Goal: Task Accomplishment & Management: Complete application form

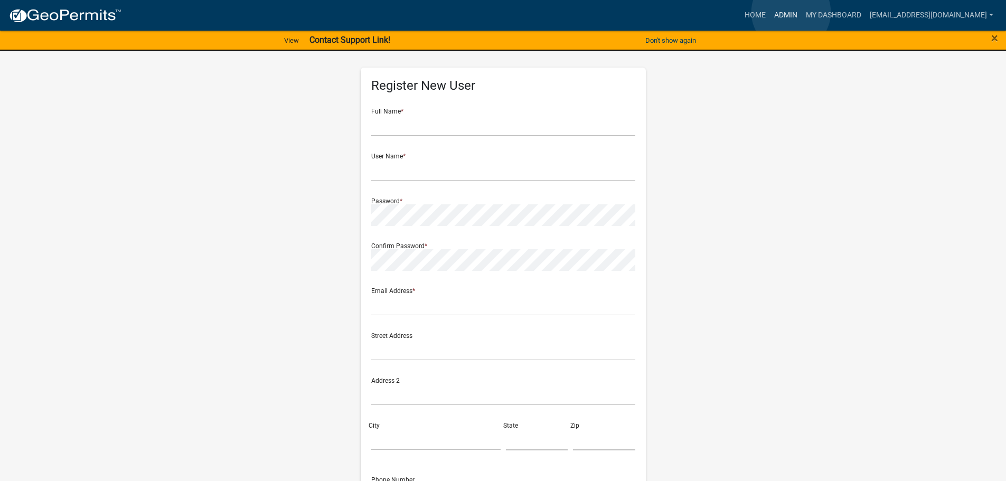
click at [791, 12] on link "Admin" at bounding box center [786, 15] width 32 height 20
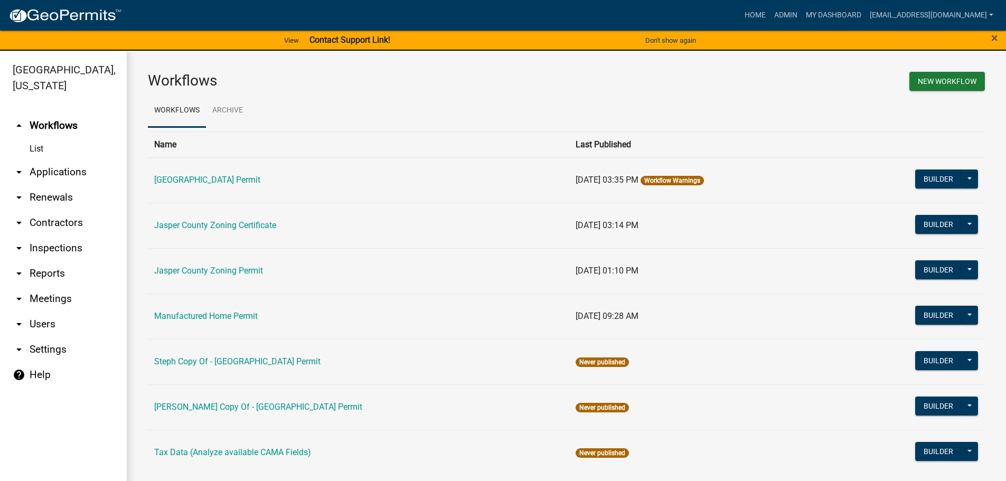
click at [52, 177] on link "arrow_drop_down Applications" at bounding box center [63, 172] width 127 height 25
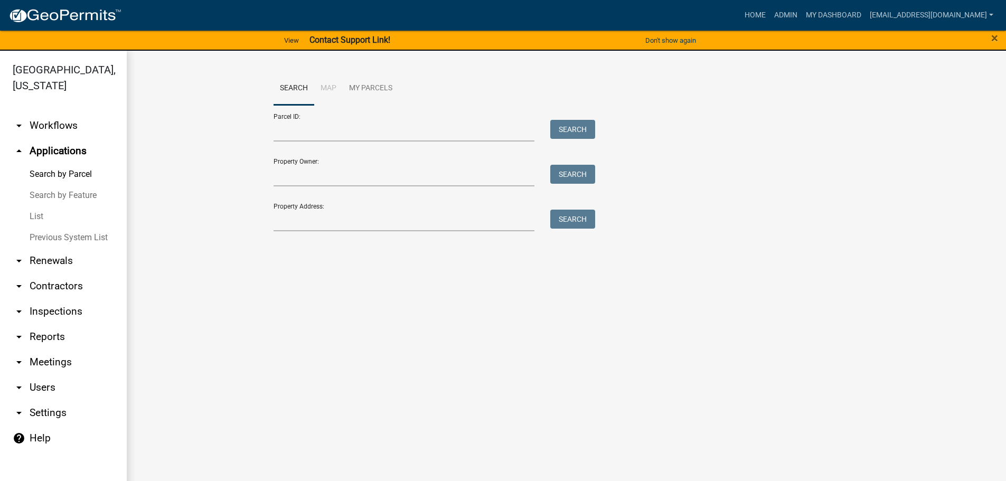
click at [39, 216] on link "List" at bounding box center [63, 216] width 127 height 21
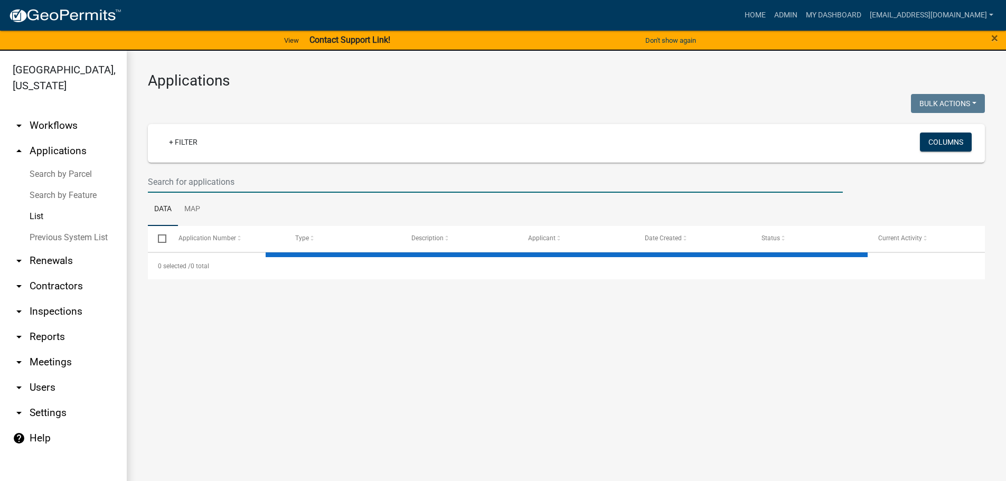
click at [267, 180] on input "text" at bounding box center [495, 182] width 695 height 22
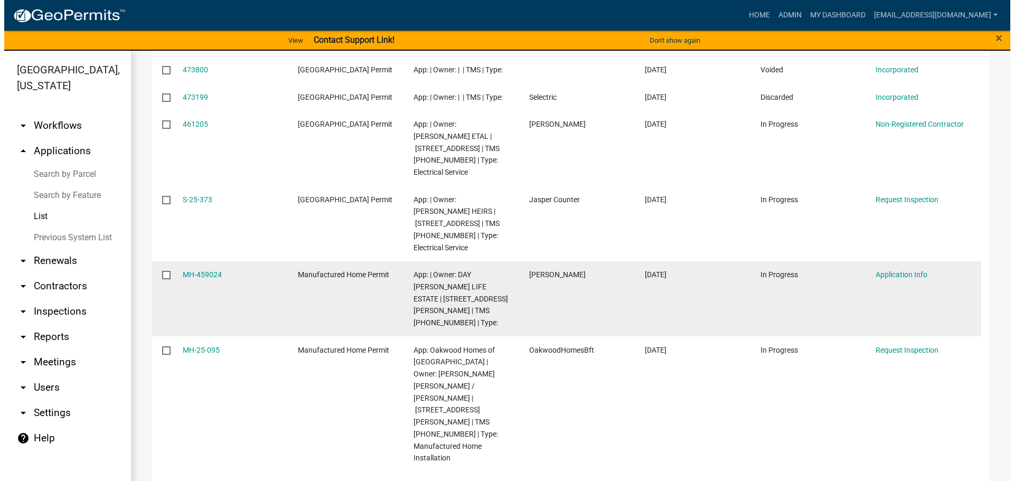
scroll to position [211, 0]
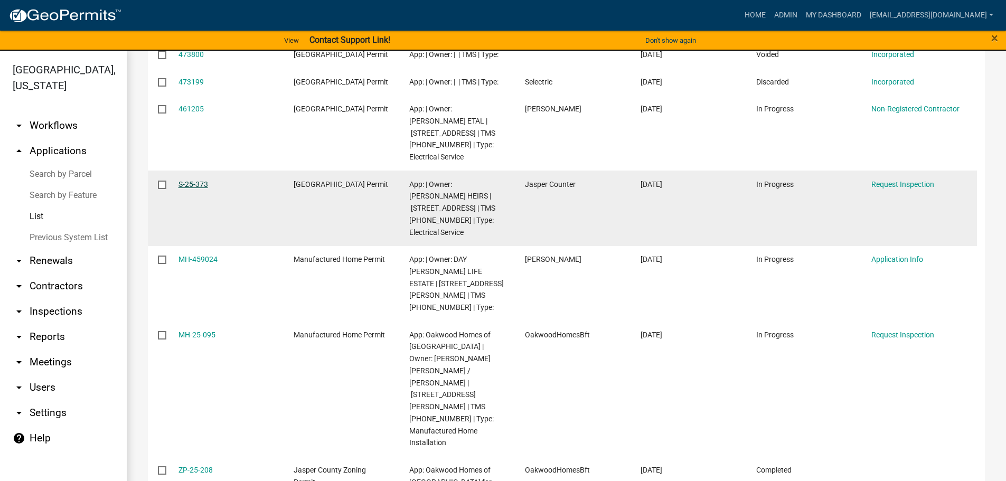
type input "120"
click at [195, 189] on link "S-25-373" at bounding box center [194, 184] width 30 height 8
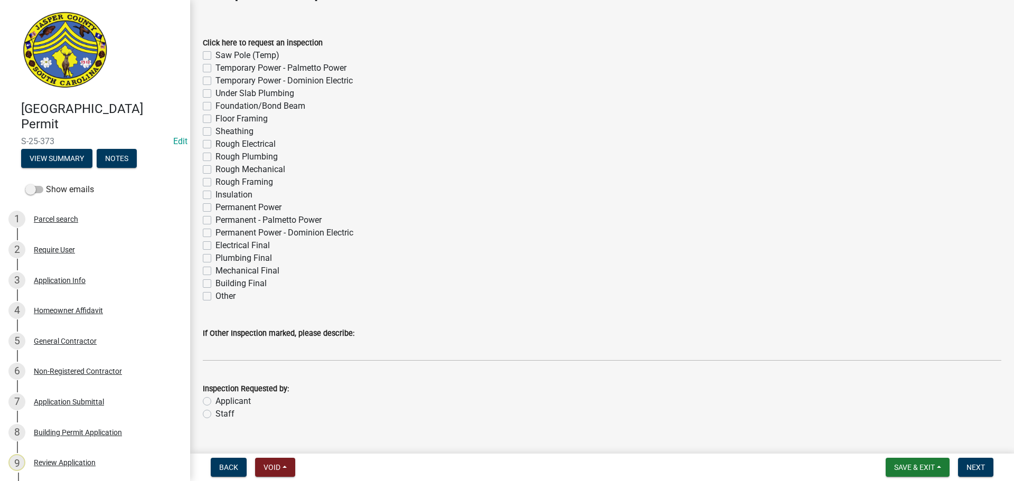
scroll to position [57, 0]
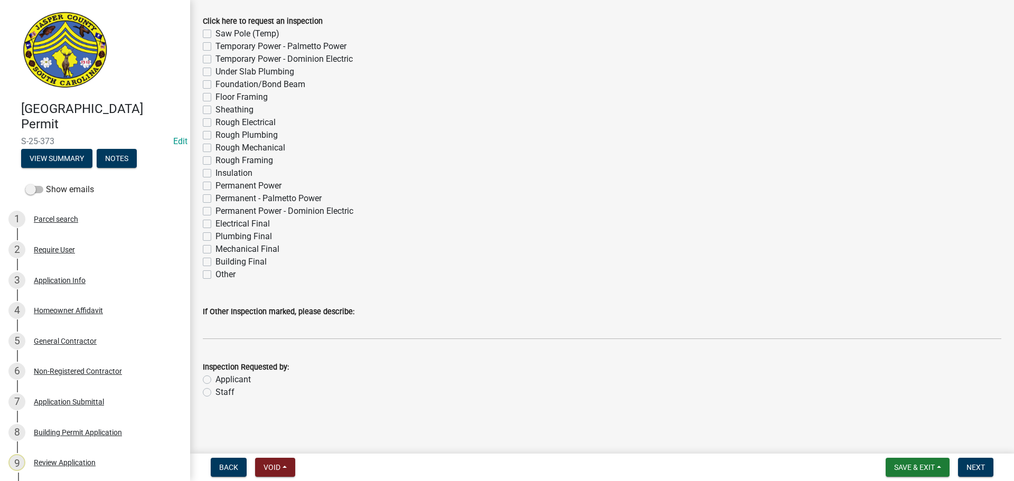
click at [216, 213] on label "Permanent Power - Dominion Electric" at bounding box center [285, 211] width 138 height 13
click at [216, 212] on input "Permanent Power - Dominion Electric" at bounding box center [219, 208] width 7 height 7
checkbox input "true"
checkbox input "false"
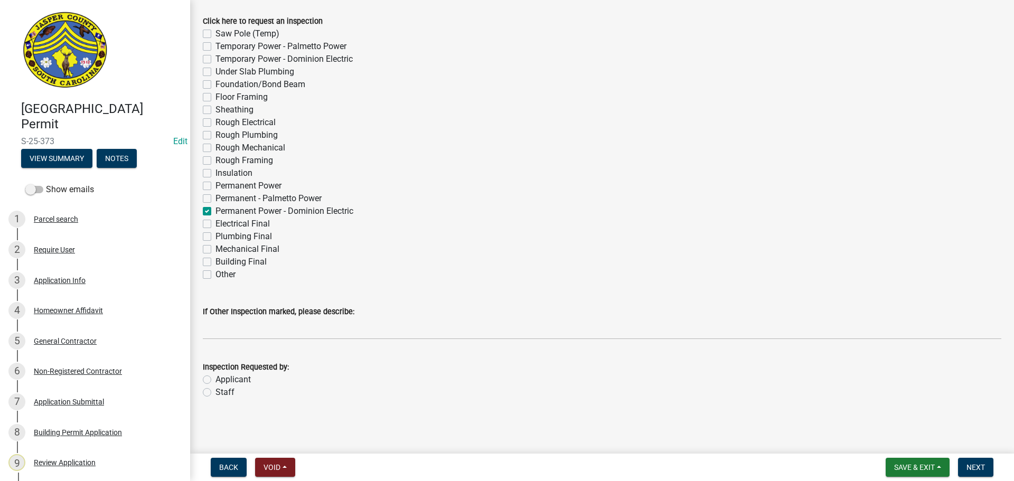
checkbox input "false"
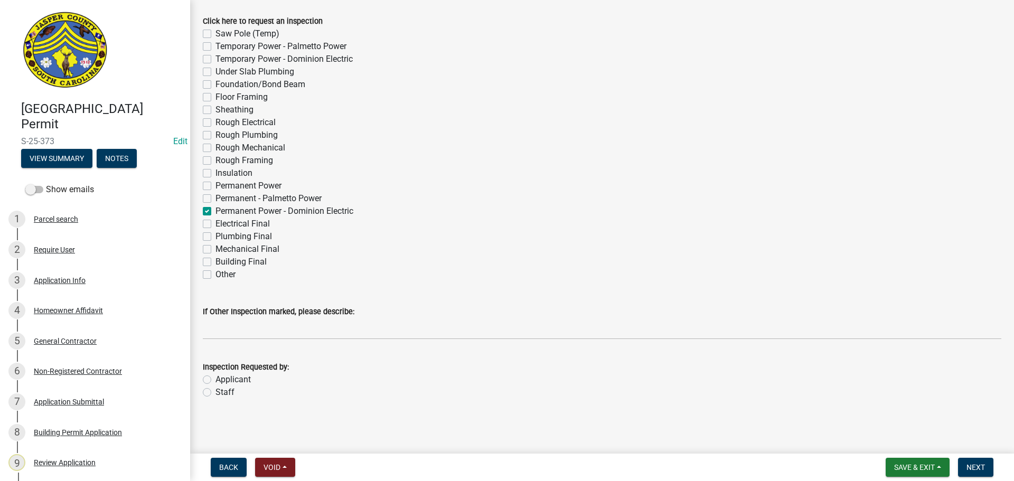
checkbox input "false"
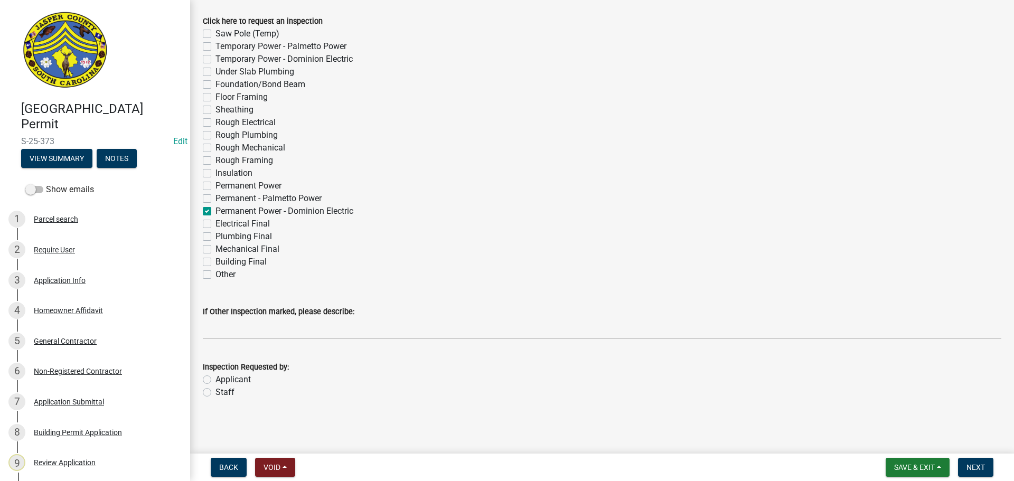
checkbox input "false"
checkbox input "true"
checkbox input "false"
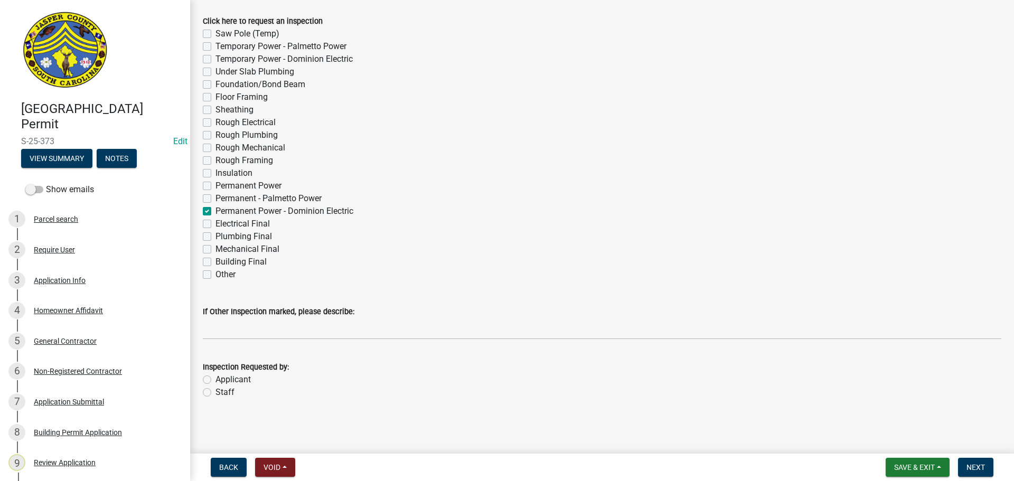
checkbox input "false"
drag, startPoint x: 210, startPoint y: 393, endPoint x: 208, endPoint y: 386, distance: 7.6
click at [216, 391] on label "Staff" at bounding box center [225, 392] width 19 height 13
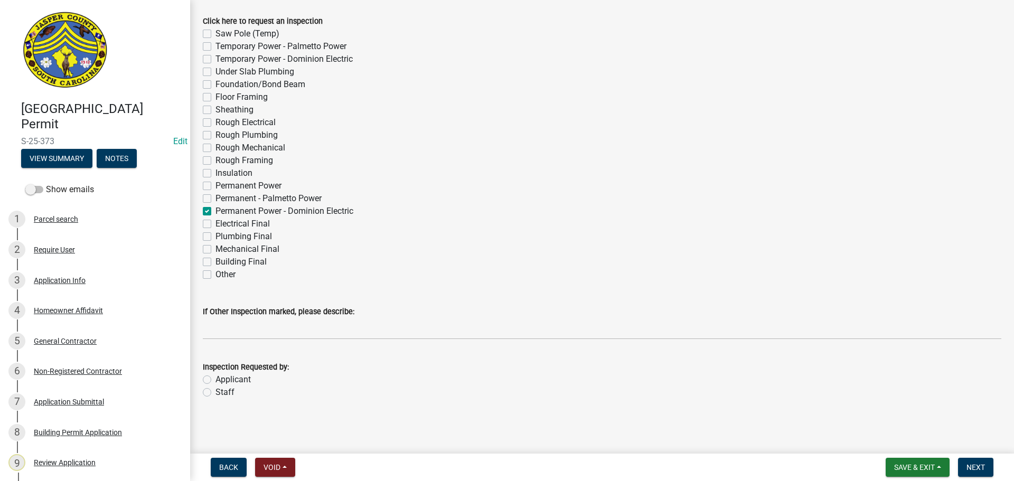
click at [216, 391] on input "Staff" at bounding box center [219, 389] width 7 height 7
radio input "true"
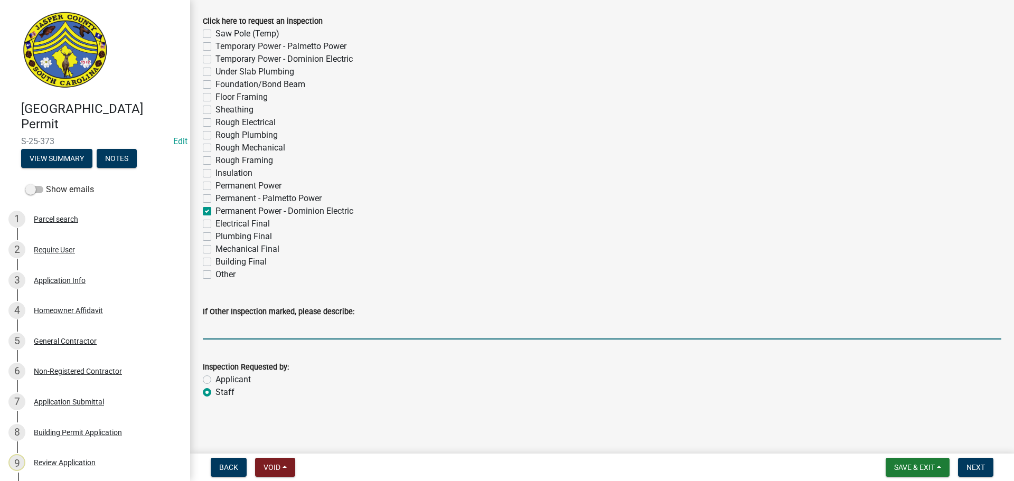
click at [272, 332] on input "If Other Inspection marked, please describe:" at bounding box center [602, 329] width 799 height 22
type input "do not add to tomorrows schedule"
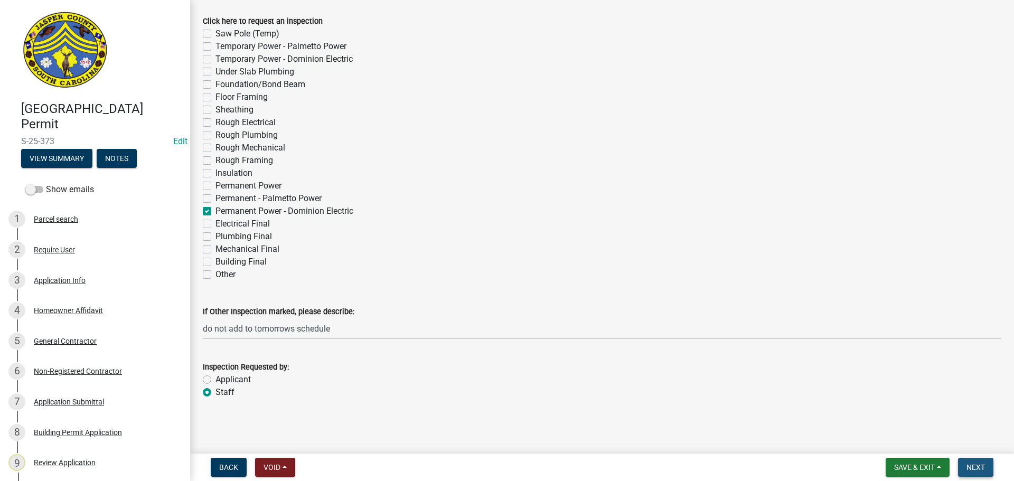
click at [970, 465] on span "Next" at bounding box center [976, 467] width 18 height 8
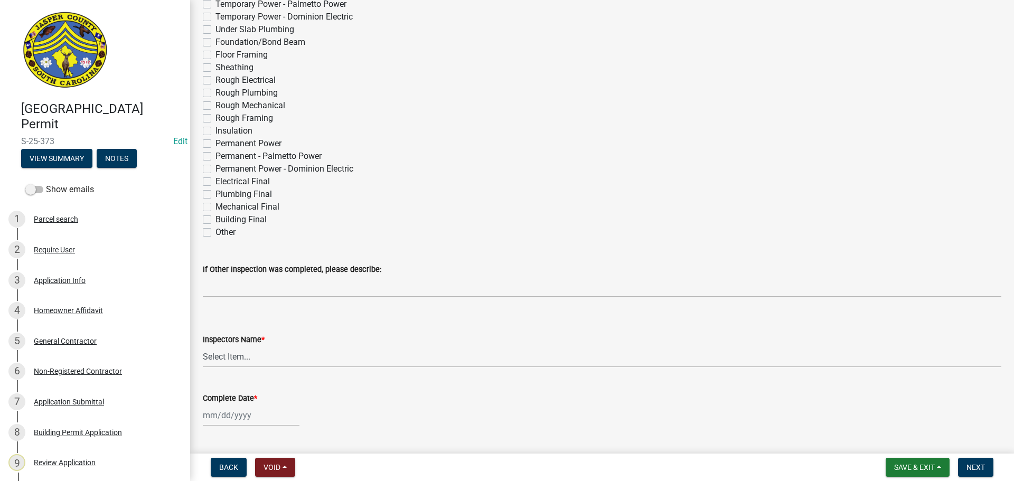
scroll to position [211, 0]
click at [216, 172] on label "Permanent Power - Dominion Electric" at bounding box center [285, 171] width 138 height 13
click at [216, 172] on input "Permanent Power - Dominion Electric" at bounding box center [219, 168] width 7 height 7
checkbox input "true"
checkbox input "false"
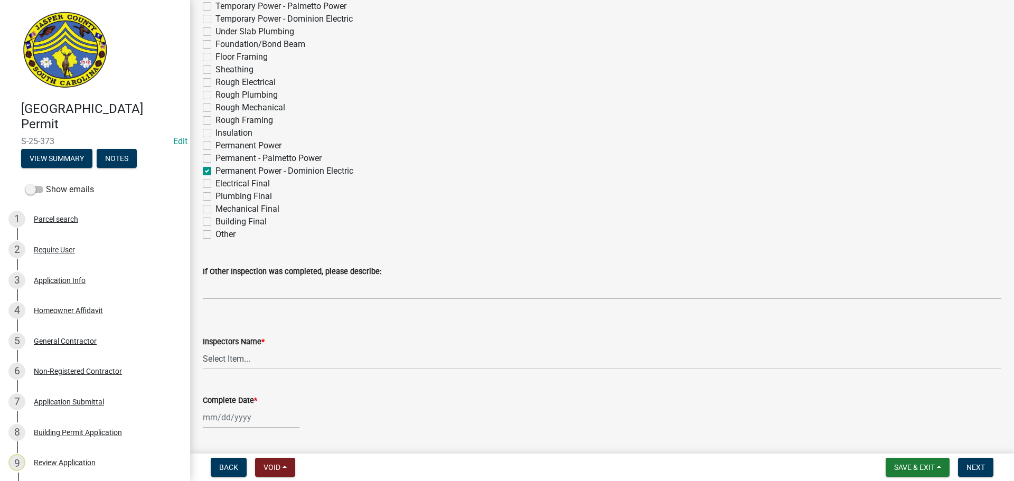
checkbox input "false"
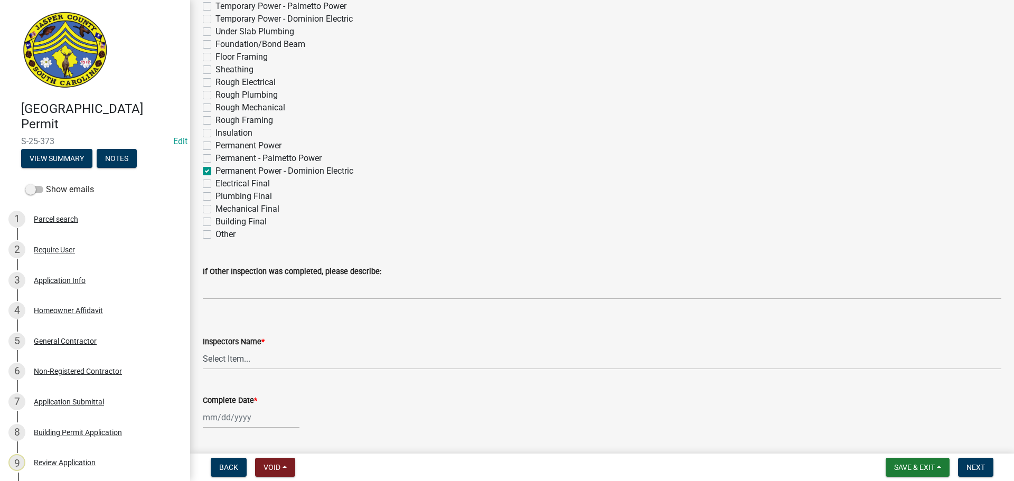
checkbox input "false"
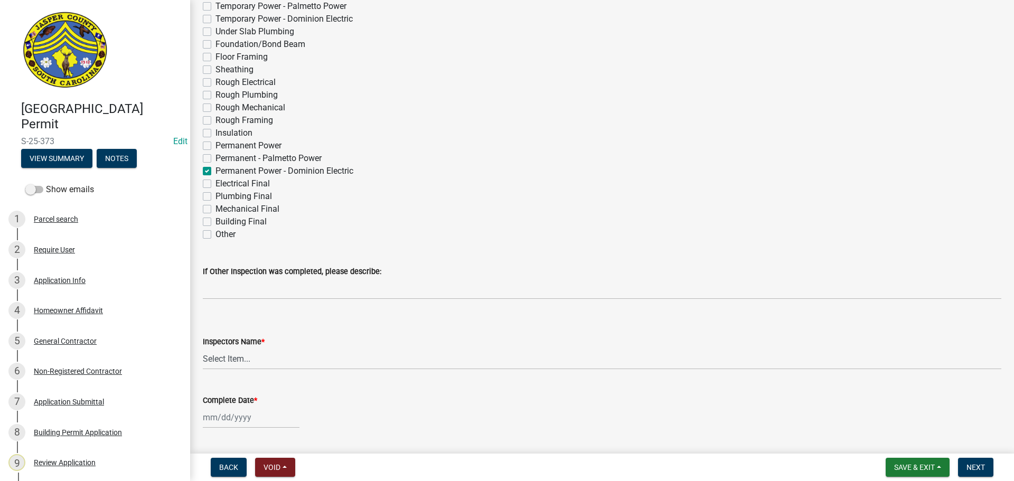
checkbox input "false"
checkbox input "true"
checkbox input "false"
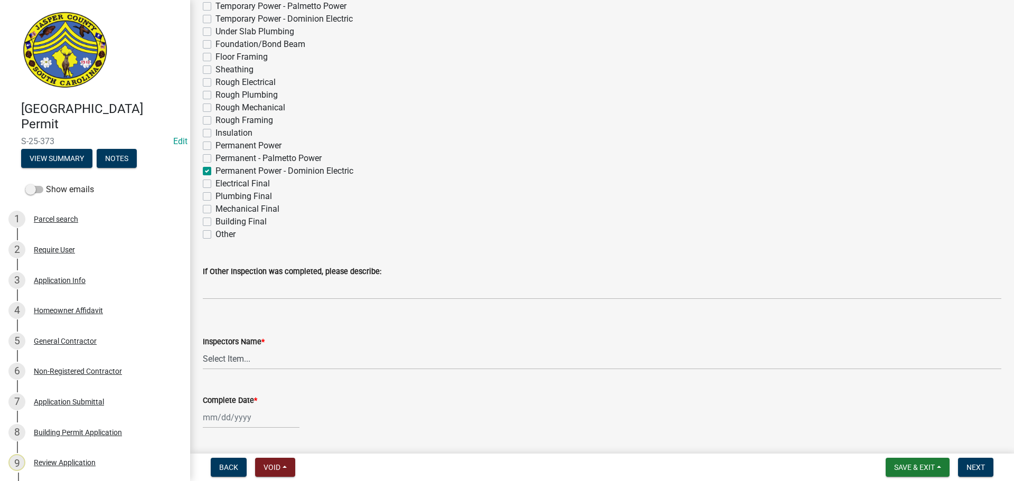
checkbox input "false"
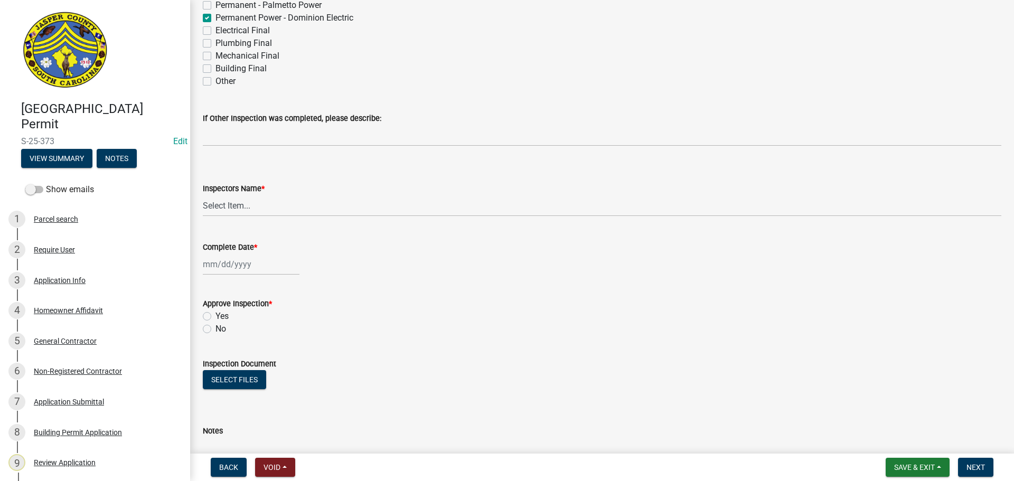
scroll to position [370, 0]
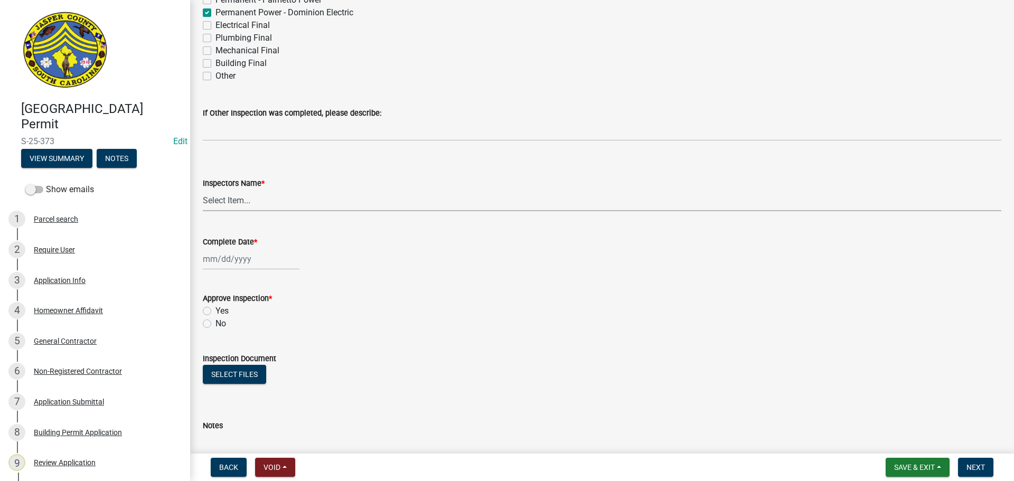
click at [231, 201] on select "Select Item... jcorwin@jaspercounty.gov (John Corwin ) rcampbell (Ryan Campbell)" at bounding box center [602, 201] width 799 height 22
select select "2d9ba1e5-2fdd-4b15-98d0-073dcbeb5880"
click at [203, 190] on select "Select Item... jcorwin@jaspercounty.gov (John Corwin ) rcampbell (Ryan Campbell)" at bounding box center [602, 201] width 799 height 22
select select "9"
select select "2025"
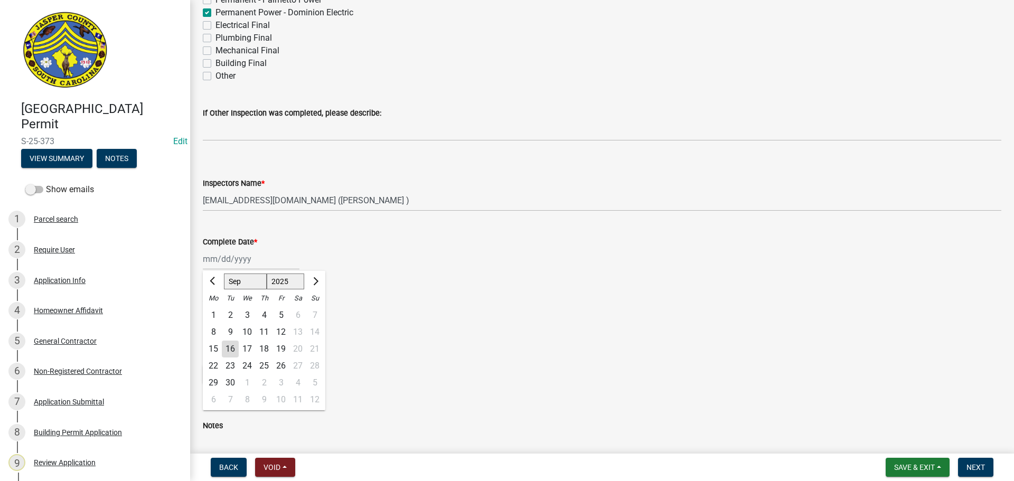
click at [234, 260] on div "Jan Feb Mar Apr May Jun Jul Aug Sep Oct Nov Dec 1525 1526 1527 1528 1529 1530 1…" at bounding box center [251, 259] width 97 height 22
click at [235, 352] on div "16" at bounding box center [230, 349] width 17 height 17
type input "[DATE]"
click at [216, 308] on label "Yes" at bounding box center [222, 311] width 13 height 13
click at [216, 308] on input "Yes" at bounding box center [219, 308] width 7 height 7
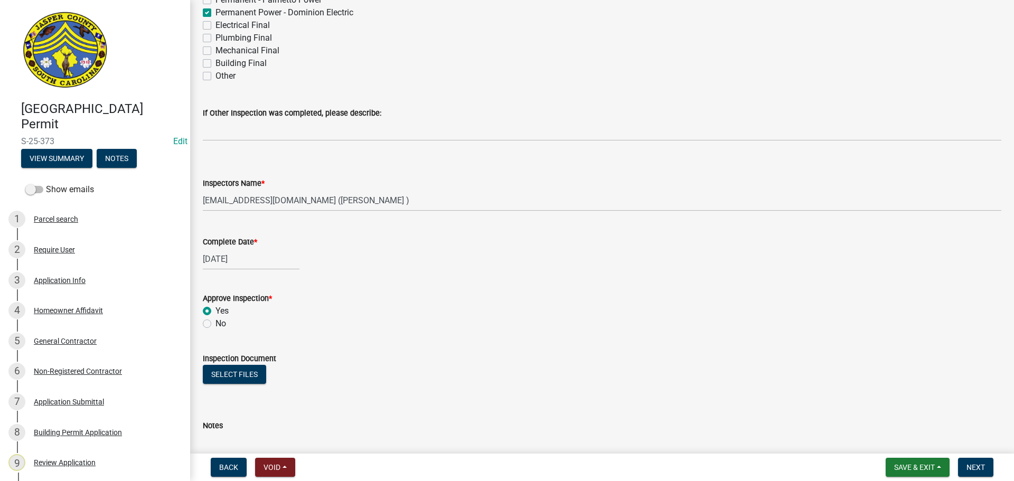
radio input "true"
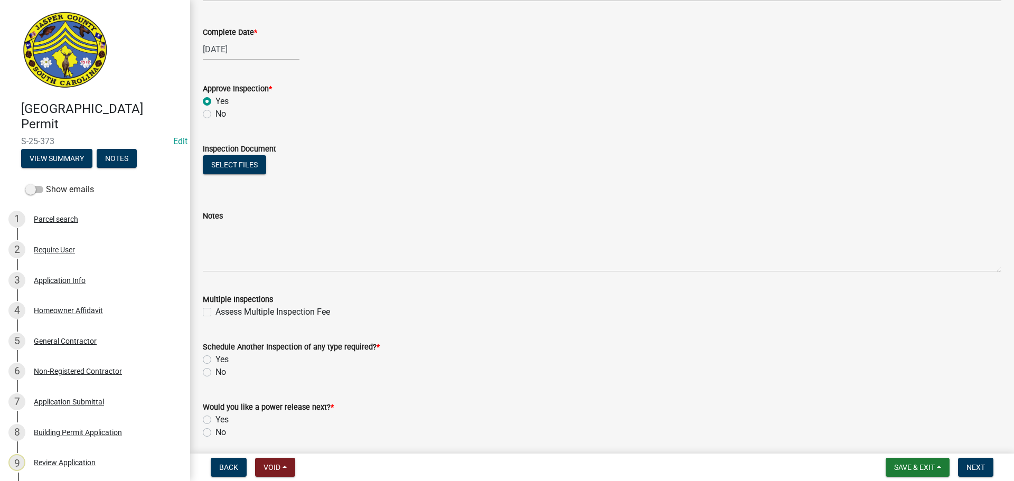
scroll to position [680, 0]
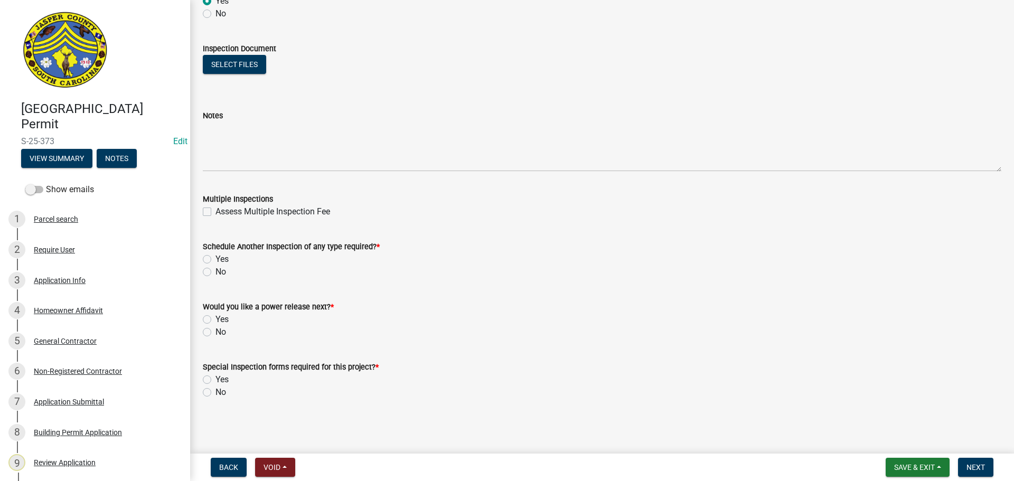
click at [216, 273] on label "No" at bounding box center [221, 272] width 11 height 13
click at [216, 273] on input "No" at bounding box center [219, 269] width 7 height 7
radio input "true"
click at [216, 319] on label "Yes" at bounding box center [222, 319] width 13 height 13
click at [216, 319] on input "Yes" at bounding box center [219, 316] width 7 height 7
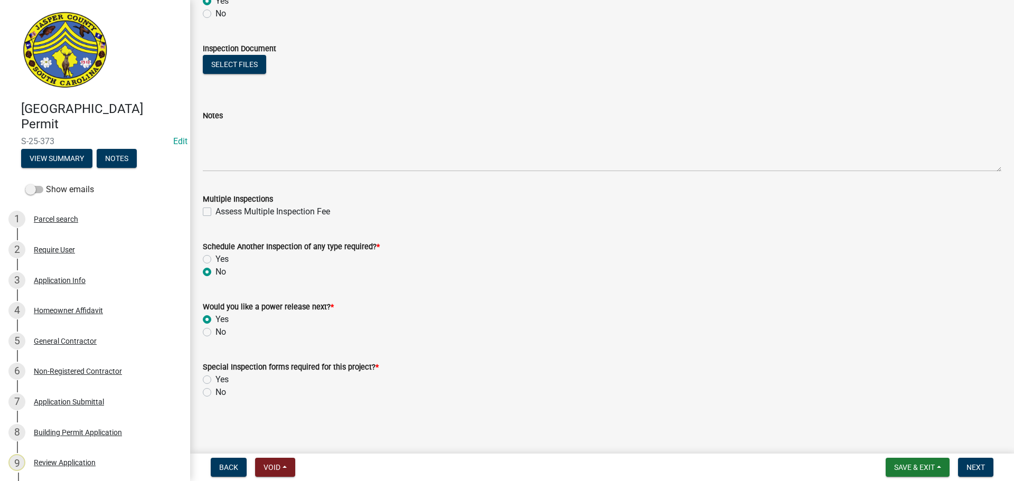
radio input "true"
click at [216, 393] on label "No" at bounding box center [221, 392] width 11 height 13
click at [216, 393] on input "No" at bounding box center [219, 389] width 7 height 7
radio input "true"
click at [981, 464] on span "Next" at bounding box center [976, 467] width 18 height 8
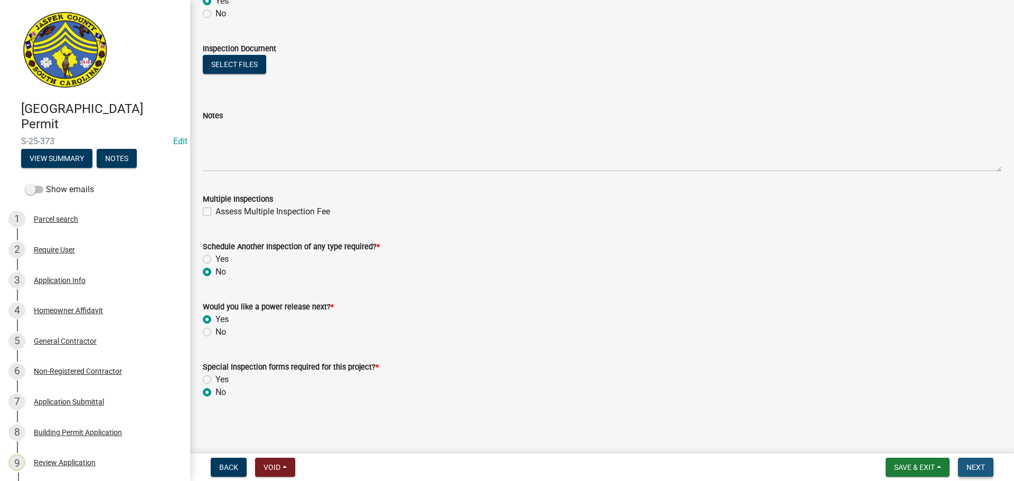
scroll to position [0, 0]
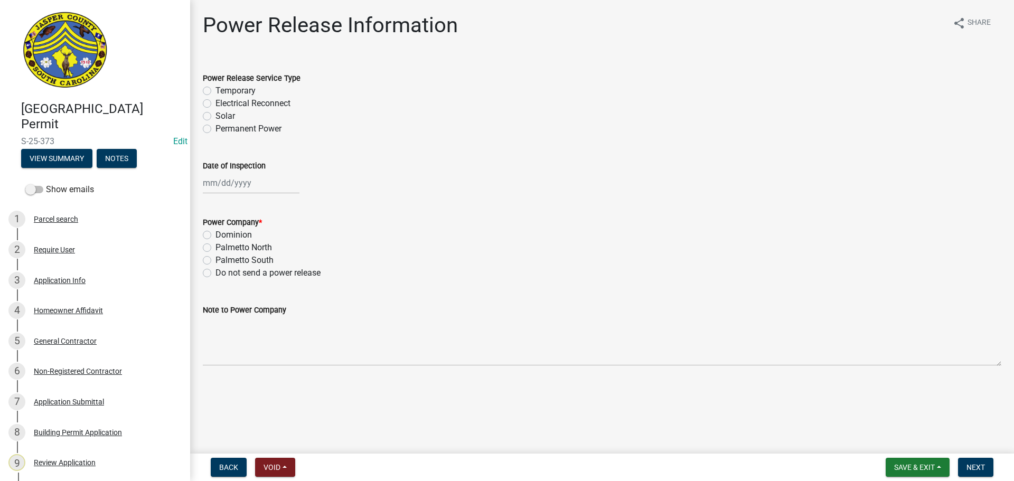
click at [216, 129] on label "Permanent Power" at bounding box center [249, 129] width 66 height 13
click at [216, 129] on input "Permanent Power" at bounding box center [219, 126] width 7 height 7
radio input "true"
click at [250, 185] on div at bounding box center [251, 183] width 97 height 22
select select "9"
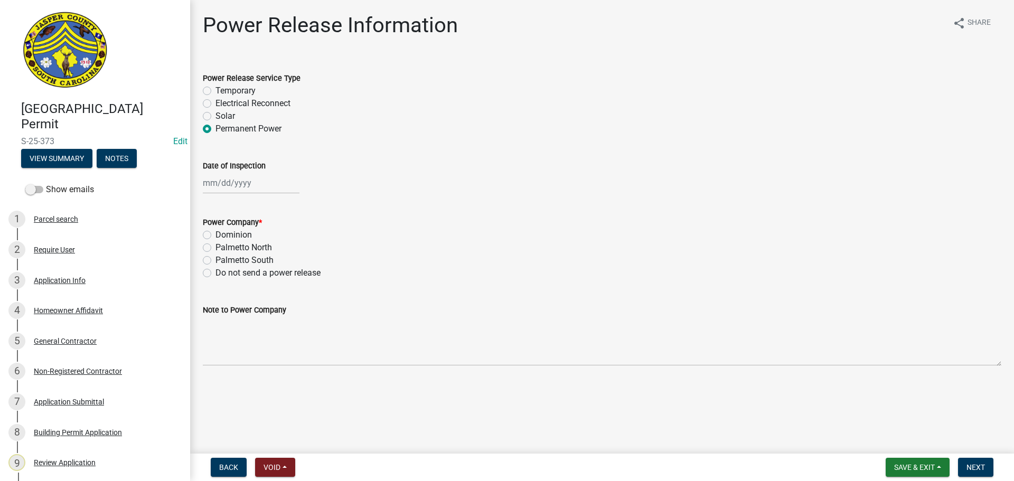
select select "2025"
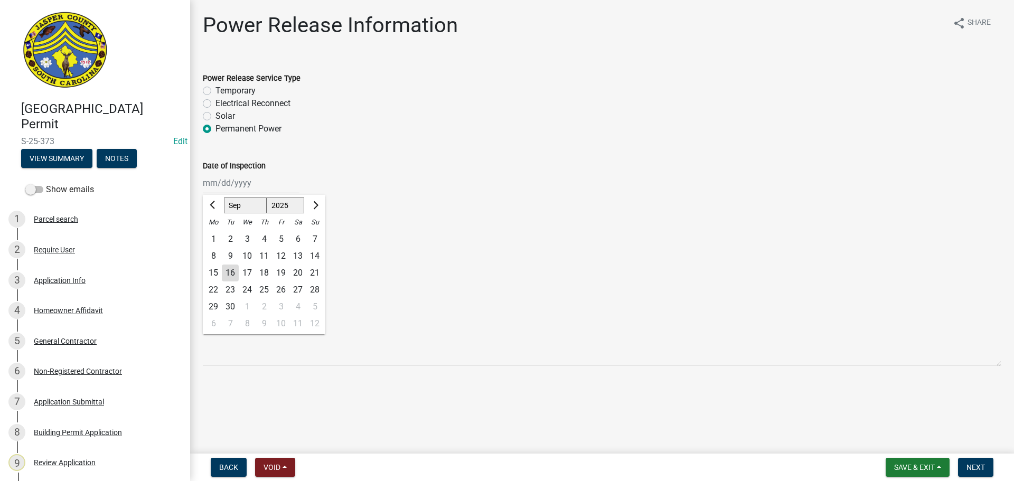
click at [226, 268] on div "16" at bounding box center [230, 273] width 17 height 17
type input "[DATE]"
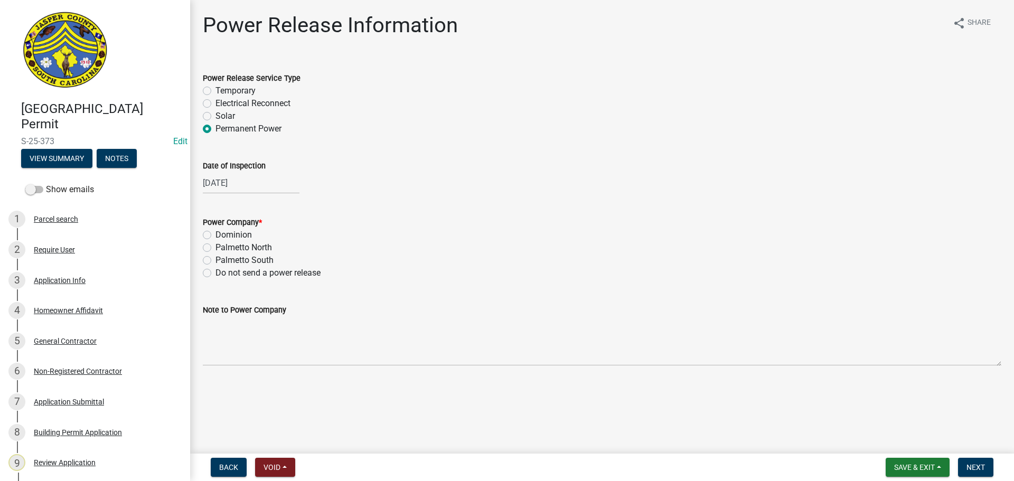
click at [216, 236] on label "Dominion" at bounding box center [234, 235] width 36 height 13
click at [216, 236] on input "Dominion" at bounding box center [219, 232] width 7 height 7
radio input "true"
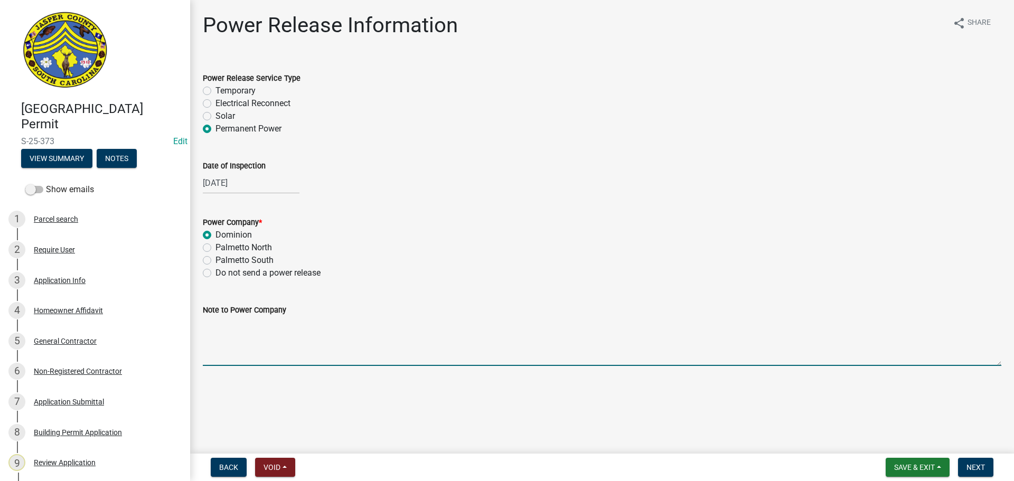
click at [257, 339] on textarea "Note to Power Company" at bounding box center [602, 341] width 799 height 50
type textarea "Electrical reconnect for storage shed"
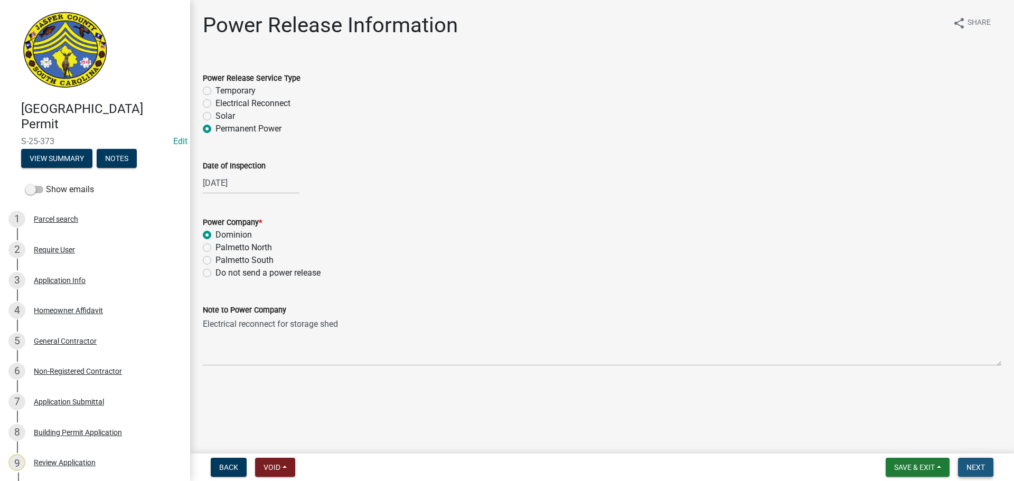
click at [966, 462] on button "Next" at bounding box center [975, 467] width 35 height 19
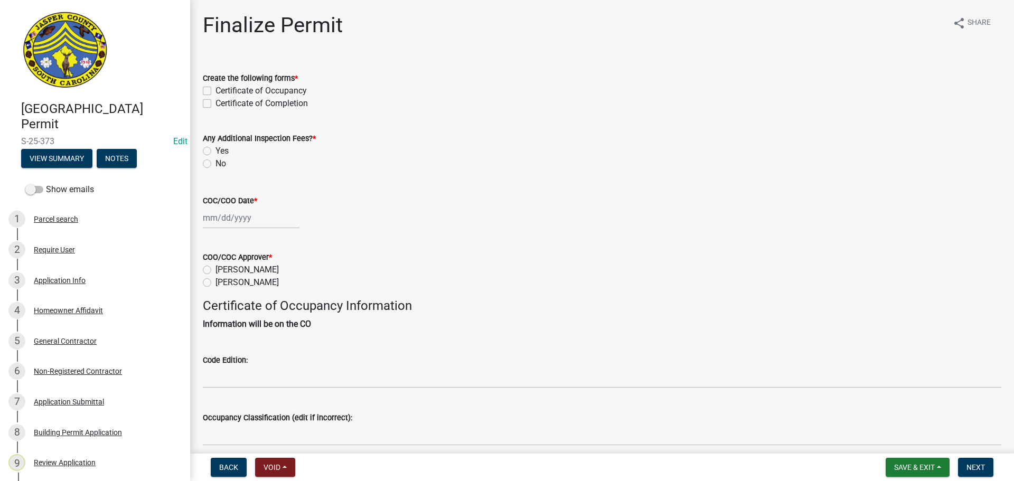
click at [206, 99] on div "Certificate of Completion" at bounding box center [602, 103] width 799 height 13
click at [216, 105] on label "Certificate of Completion" at bounding box center [262, 103] width 92 height 13
click at [216, 104] on input "Certificate of Completion" at bounding box center [219, 100] width 7 height 7
checkbox input "true"
checkbox input "false"
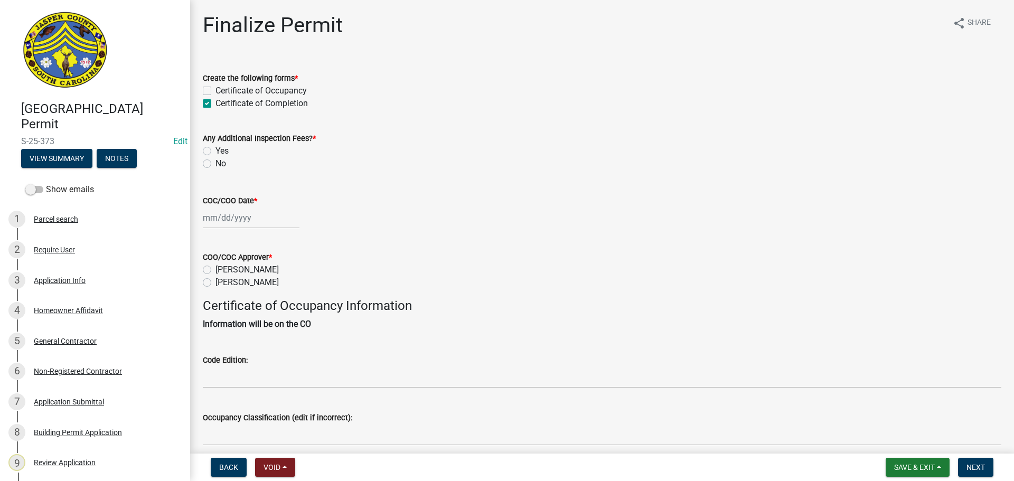
checkbox input "true"
click at [216, 167] on label "No" at bounding box center [221, 163] width 11 height 13
click at [216, 164] on input "No" at bounding box center [219, 160] width 7 height 7
radio input "true"
select select "9"
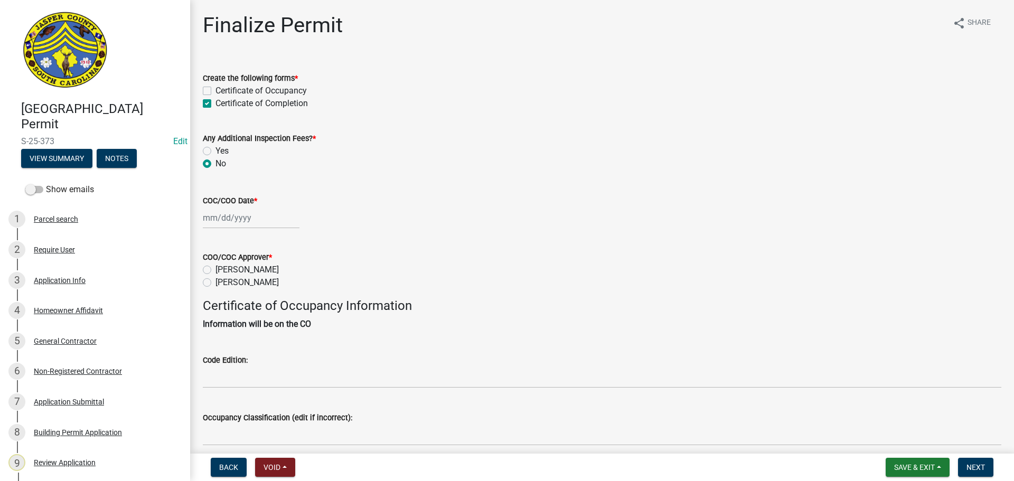
select select "2025"
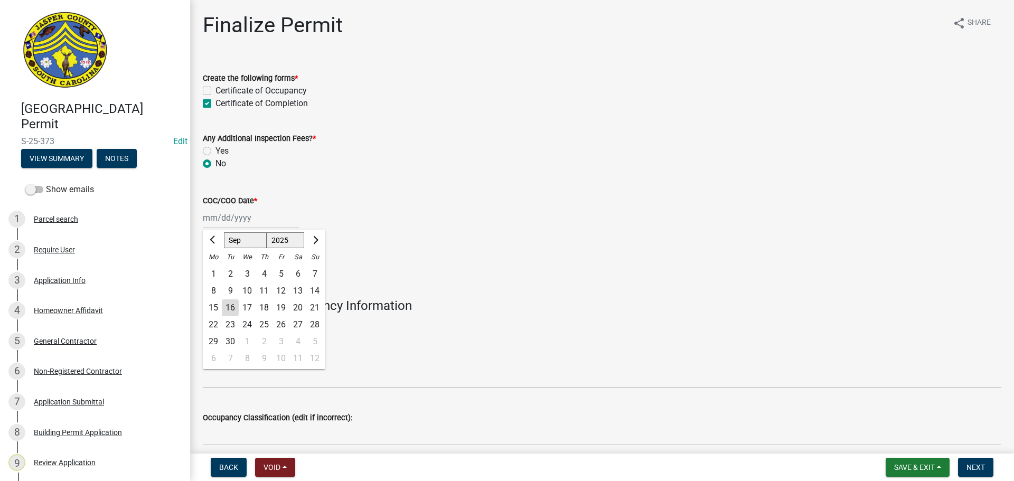
click at [221, 221] on div "Jan Feb Mar Apr May Jun Jul Aug Sep Oct Nov Dec 1525 1526 1527 1528 1529 1530 1…" at bounding box center [251, 218] width 97 height 22
click at [232, 311] on div "16" at bounding box center [230, 308] width 17 height 17
type input "[DATE]"
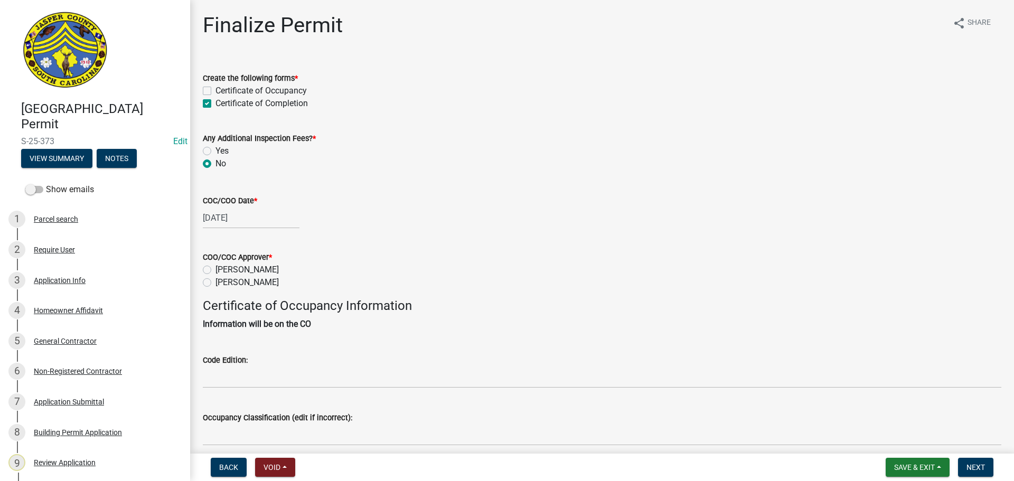
click at [216, 283] on label "Ryan Campbell" at bounding box center [247, 282] width 63 height 13
click at [216, 283] on input "Ryan Campbell" at bounding box center [219, 279] width 7 height 7
radio input "true"
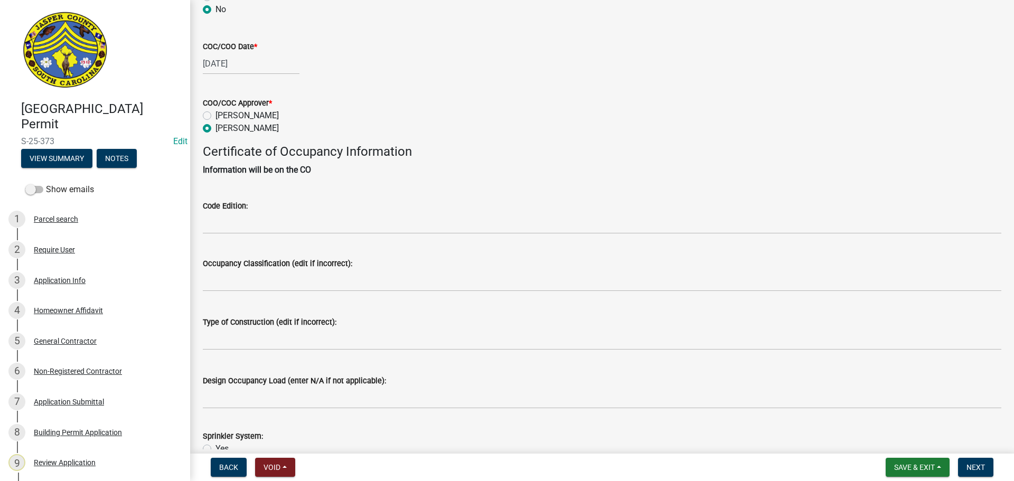
scroll to position [158, 0]
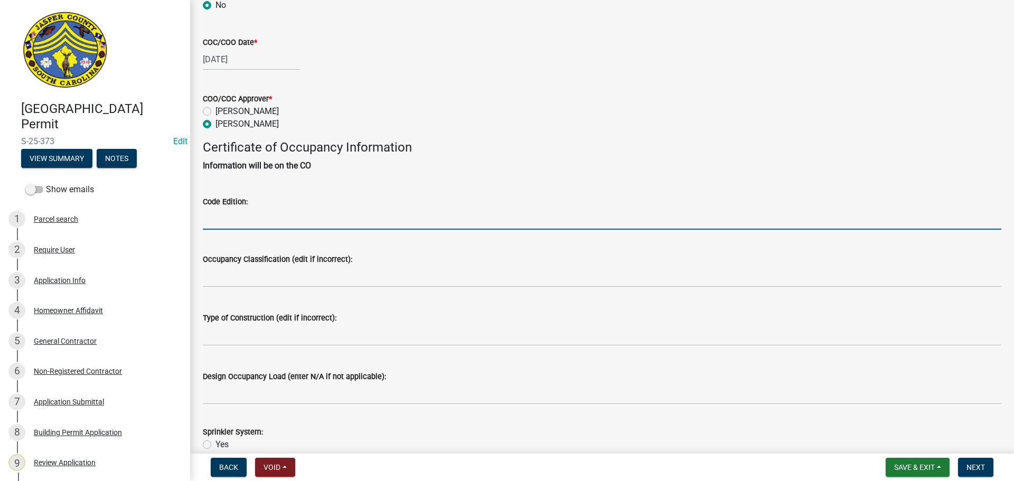
click at [258, 213] on input "Code Edition:" at bounding box center [602, 219] width 799 height 22
type input "2021"
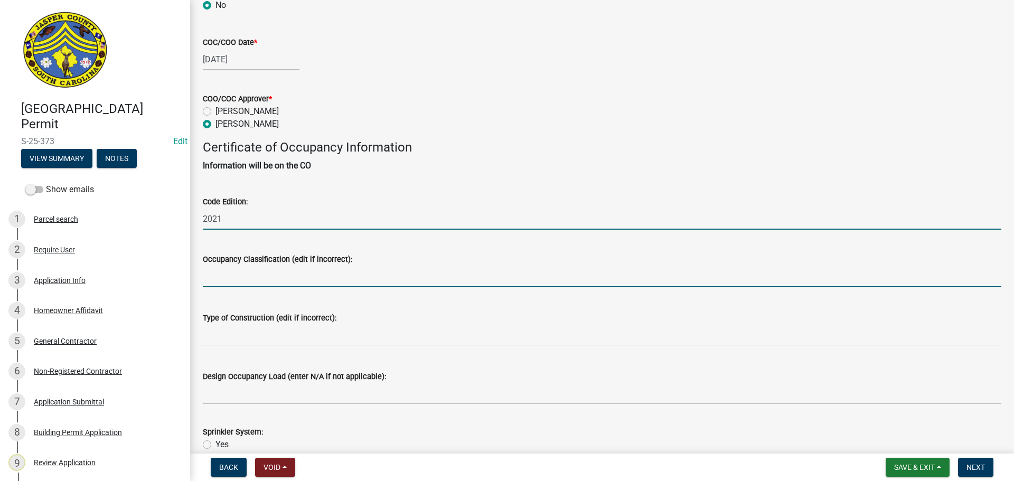
click at [252, 275] on input "Occupancy Classification (edit if incorrect):" at bounding box center [602, 277] width 799 height 22
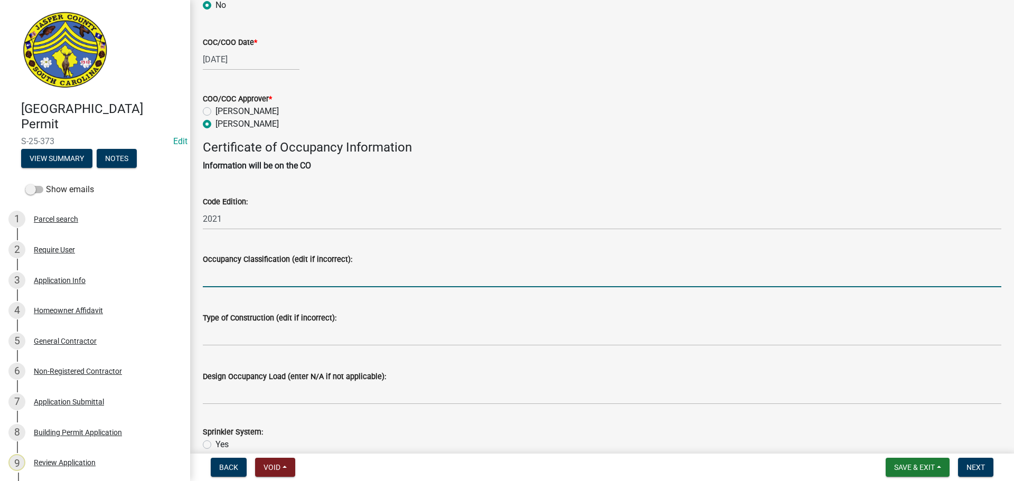
type input "U"
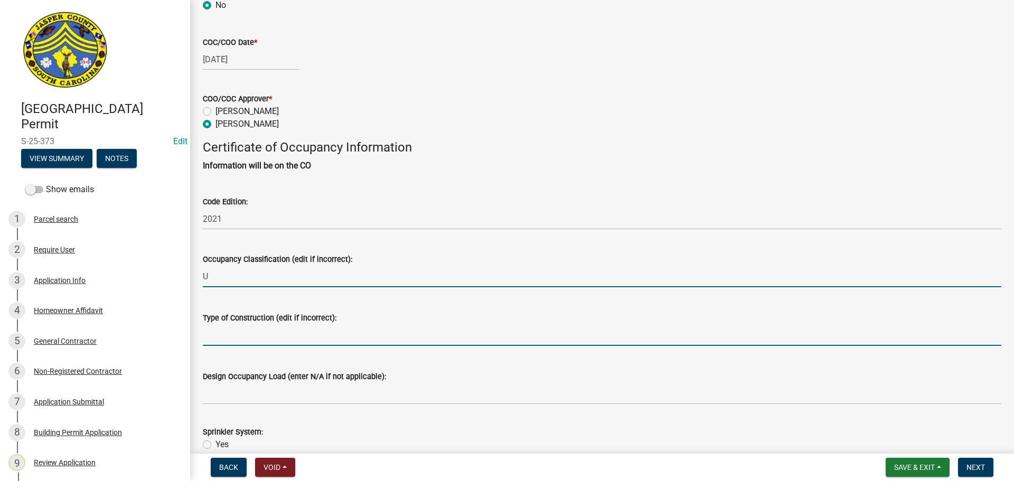
click at [255, 334] on input "Type of Construction (edit if incorrect):" at bounding box center [602, 335] width 799 height 22
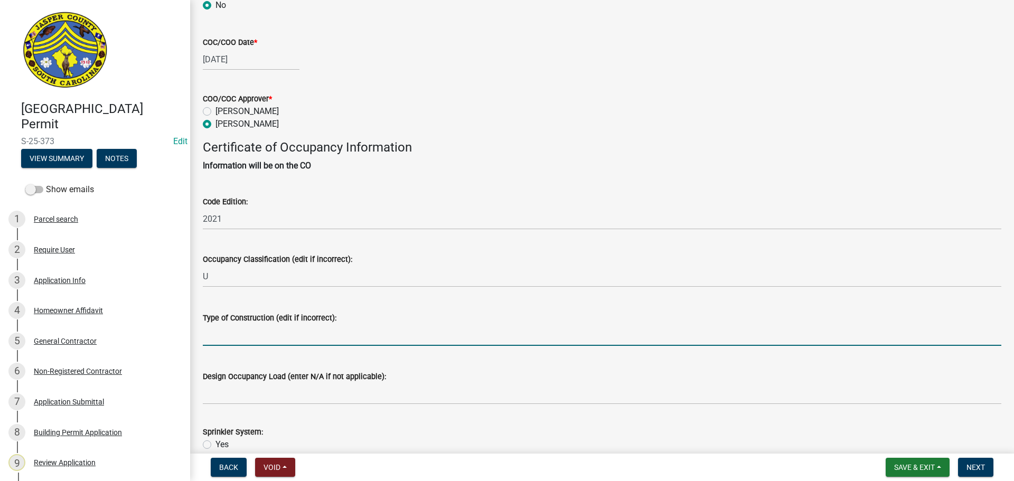
type input "VB"
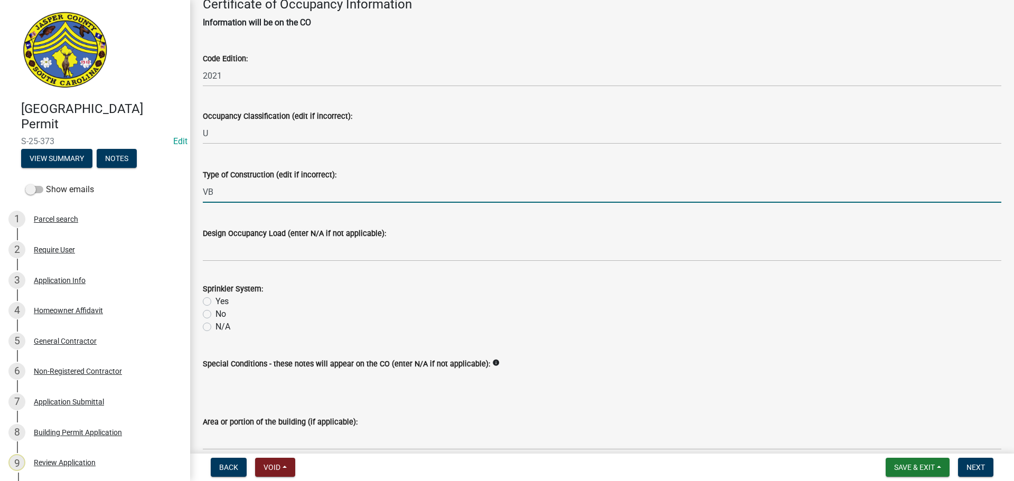
scroll to position [317, 0]
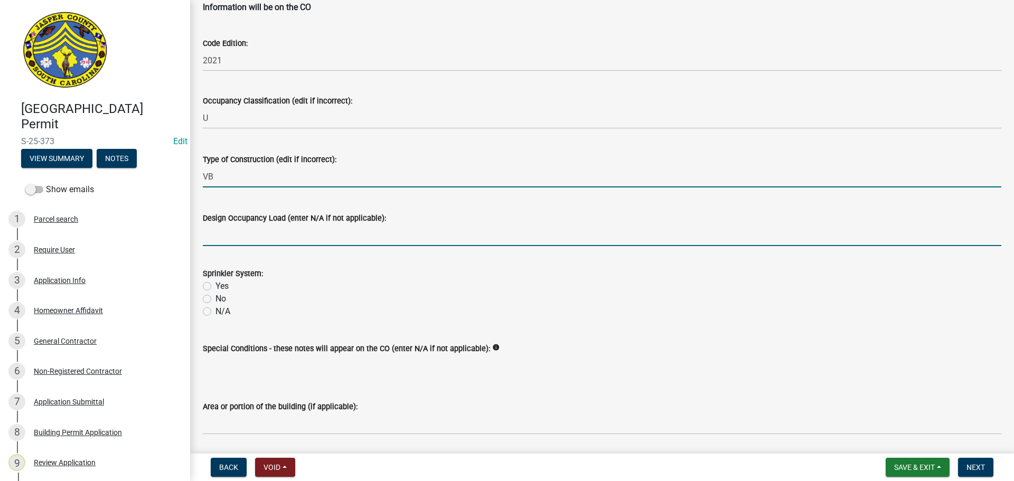
click at [259, 231] on input "Design Occupancy Load (enter N/A if not applicable):" at bounding box center [602, 235] width 799 height 22
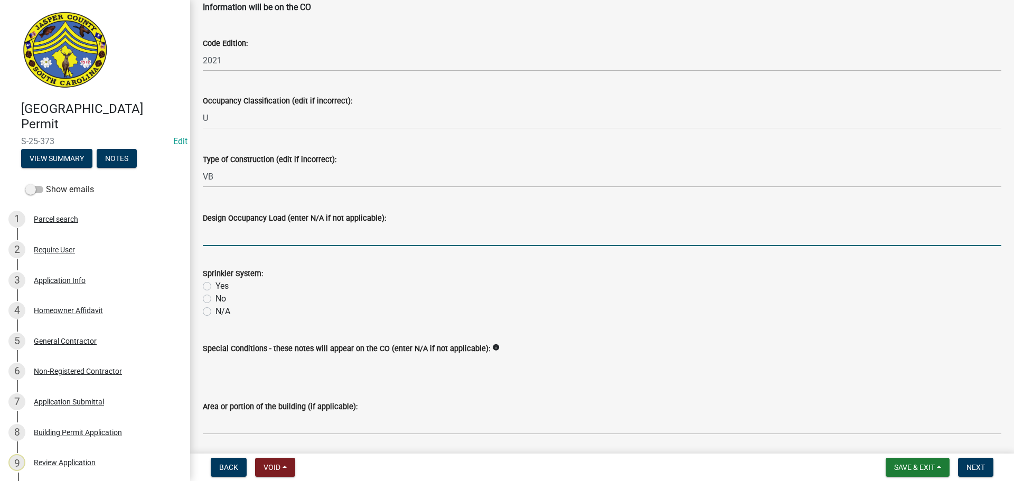
type input "N/A"
click at [216, 312] on label "N/A" at bounding box center [223, 311] width 15 height 13
click at [216, 312] on input "N/A" at bounding box center [219, 308] width 7 height 7
radio input "true"
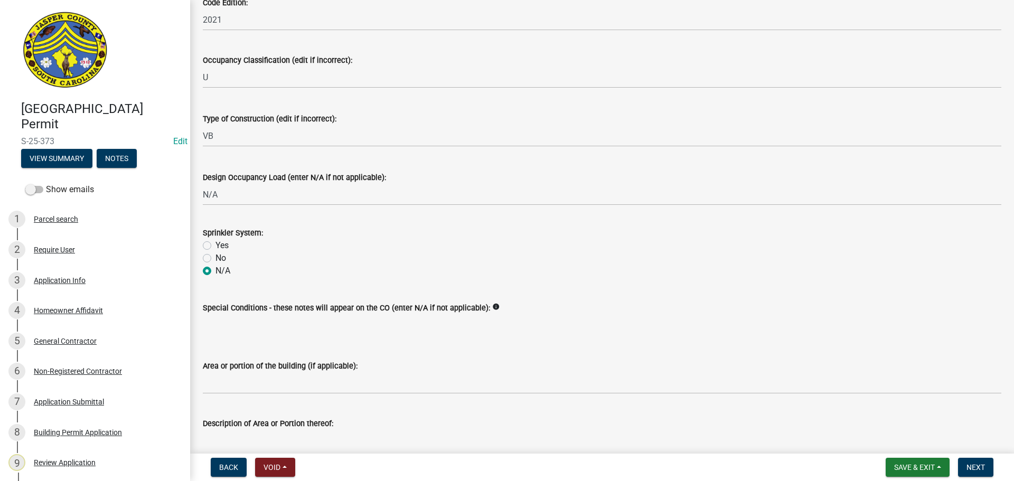
scroll to position [409, 0]
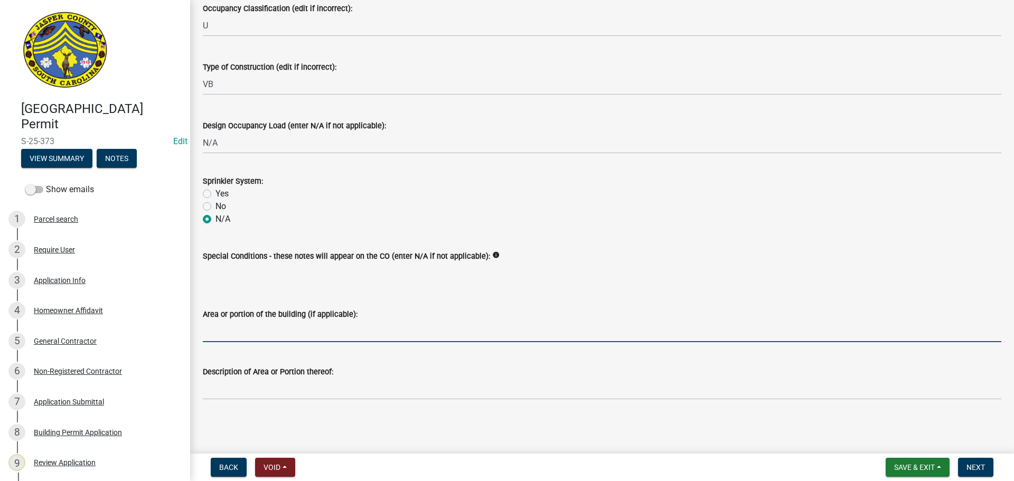
click at [222, 334] on input "Area or portion of the building (if applicable):" at bounding box center [602, 332] width 799 height 22
type input "Storage shed"
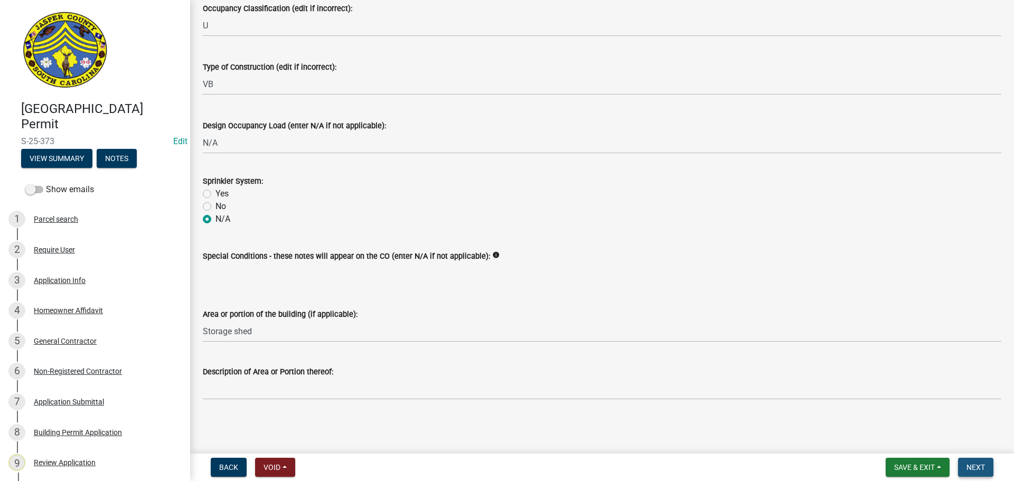
click at [971, 462] on button "Next" at bounding box center [975, 467] width 35 height 19
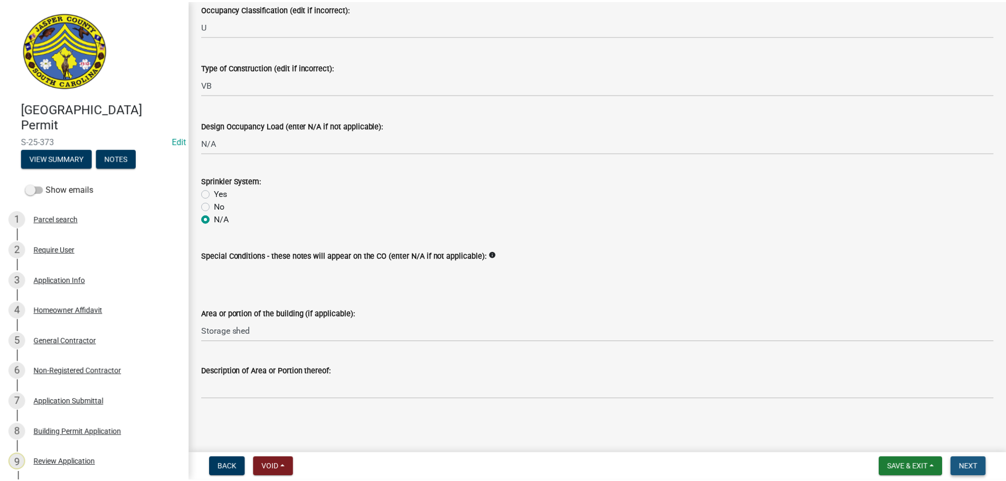
scroll to position [0, 0]
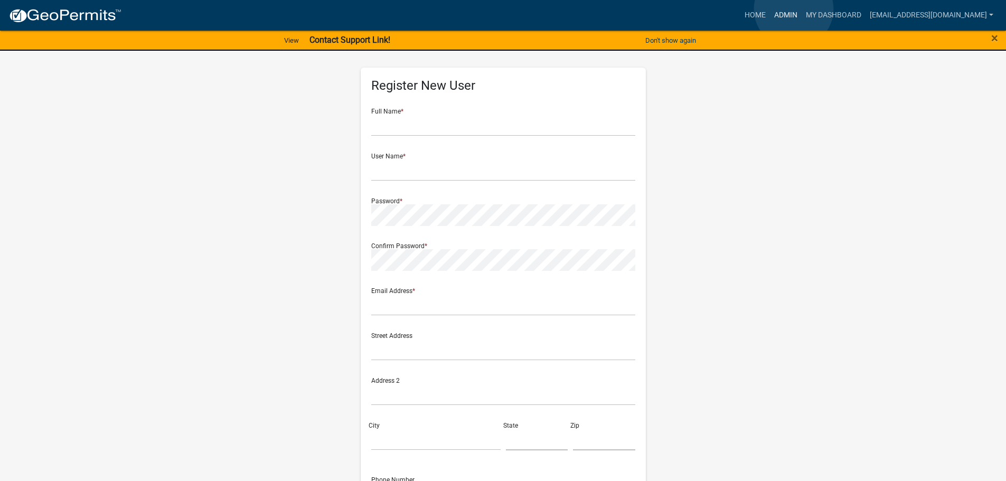
click at [794, 9] on link "Admin" at bounding box center [786, 15] width 32 height 20
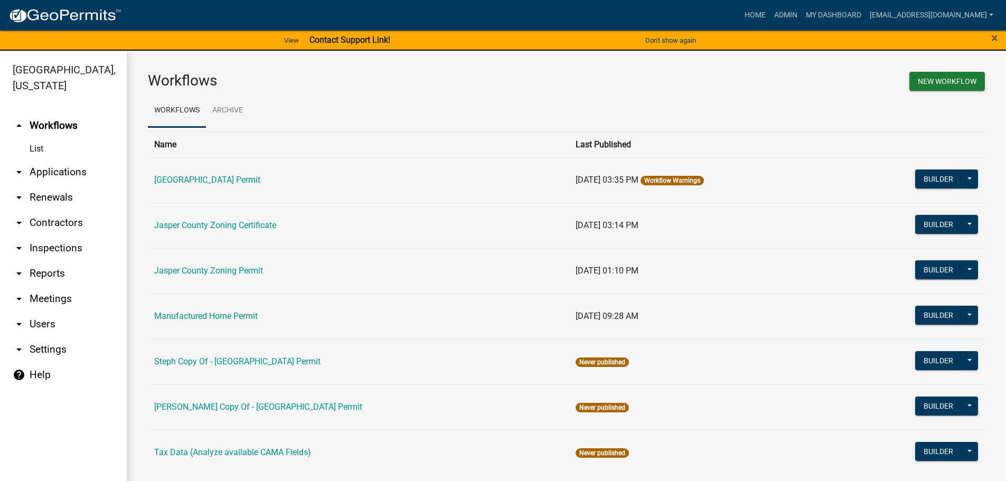
click at [71, 177] on link "arrow_drop_down Applications" at bounding box center [63, 172] width 127 height 25
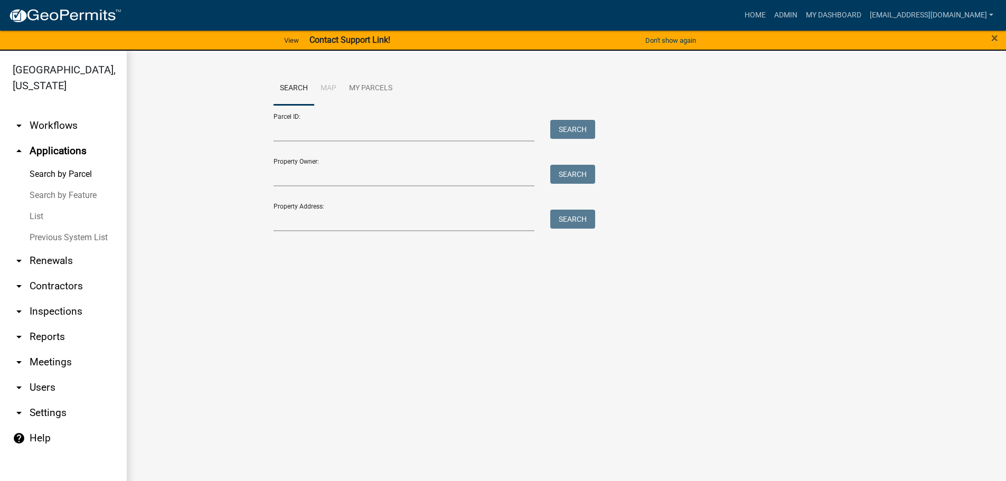
click at [38, 221] on link "List" at bounding box center [63, 216] width 127 height 21
